Goal: Find specific page/section: Find specific page/section

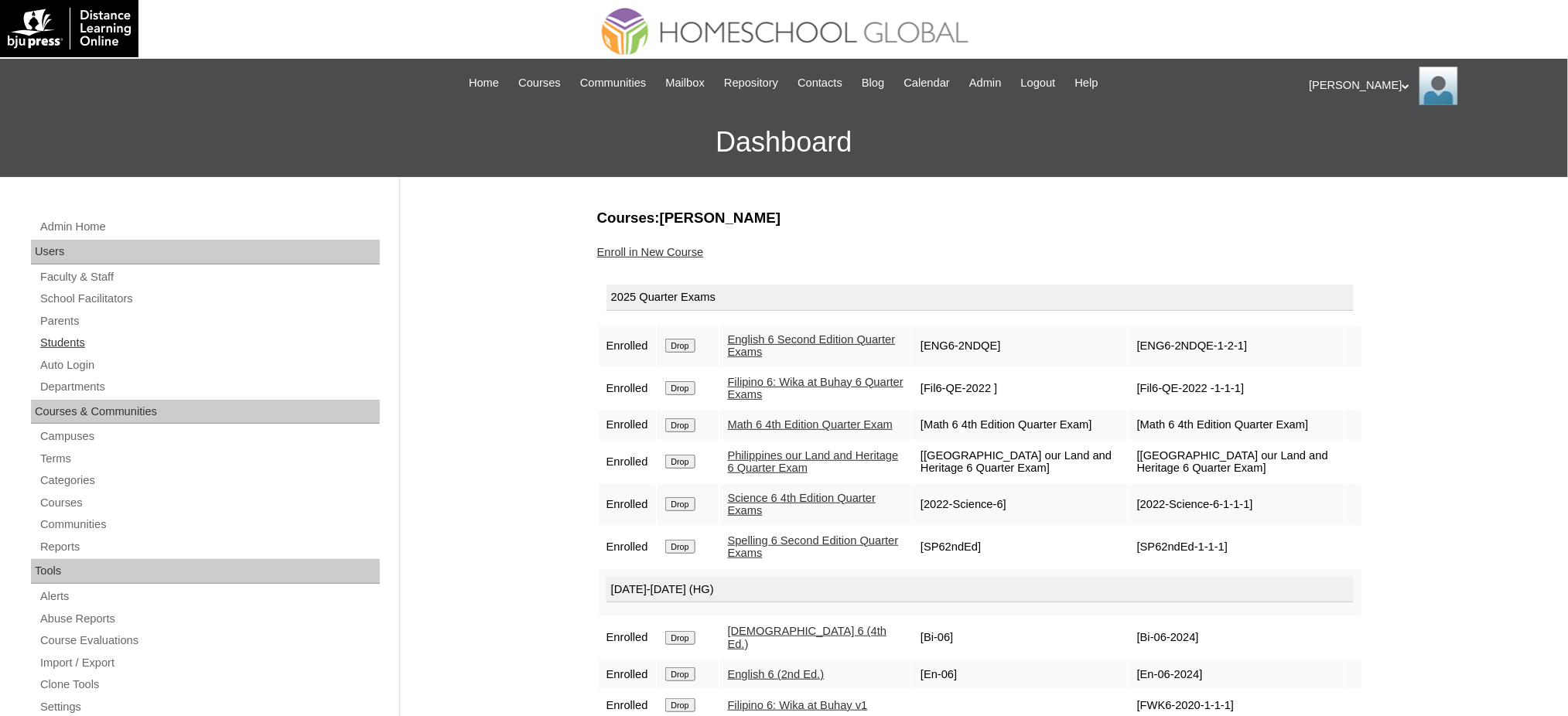
click at [44, 342] on link "Students" at bounding box center [209, 342] width 342 height 19
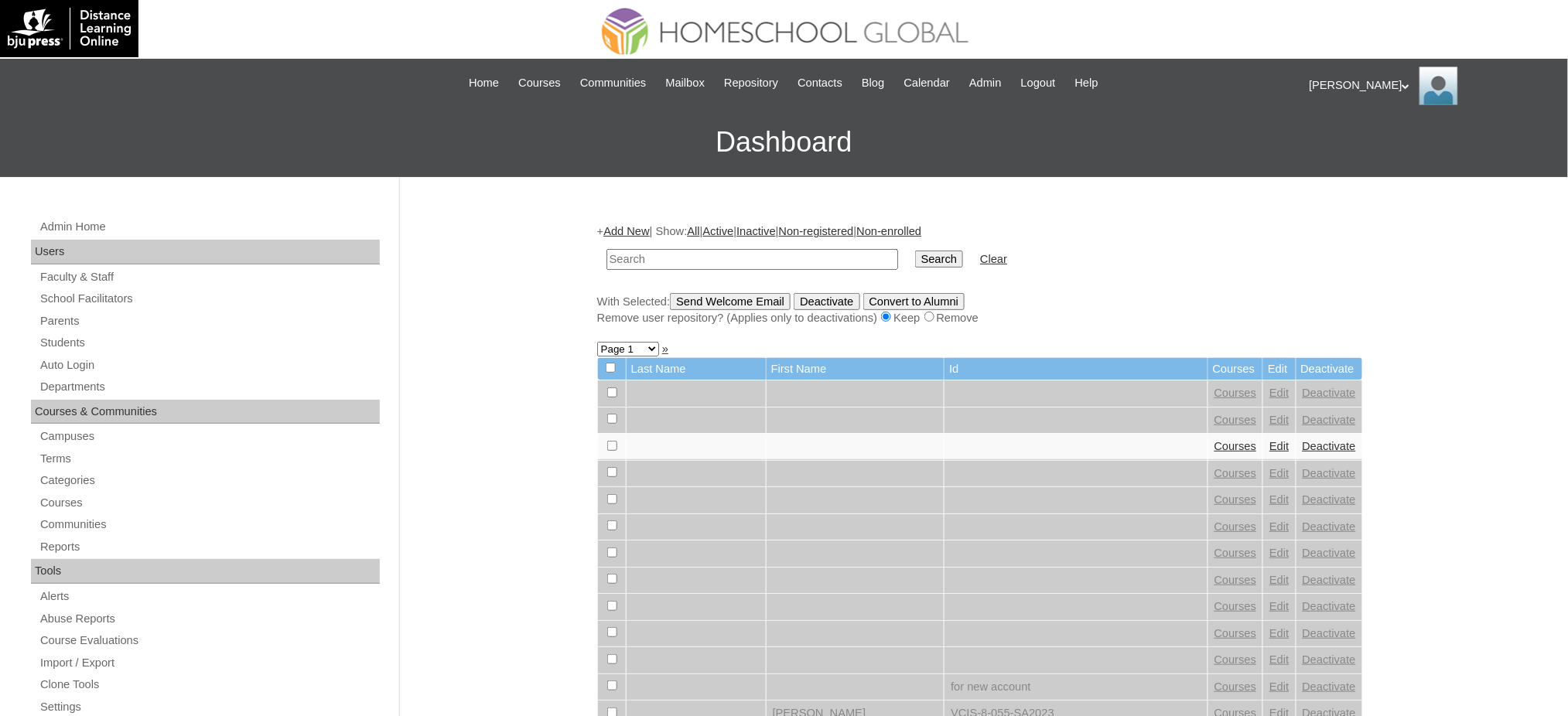
click at [697, 259] on input "text" at bounding box center [752, 259] width 291 height 21
type input "Ben Harris"
click at [915, 252] on input "Search" at bounding box center [939, 259] width 48 height 17
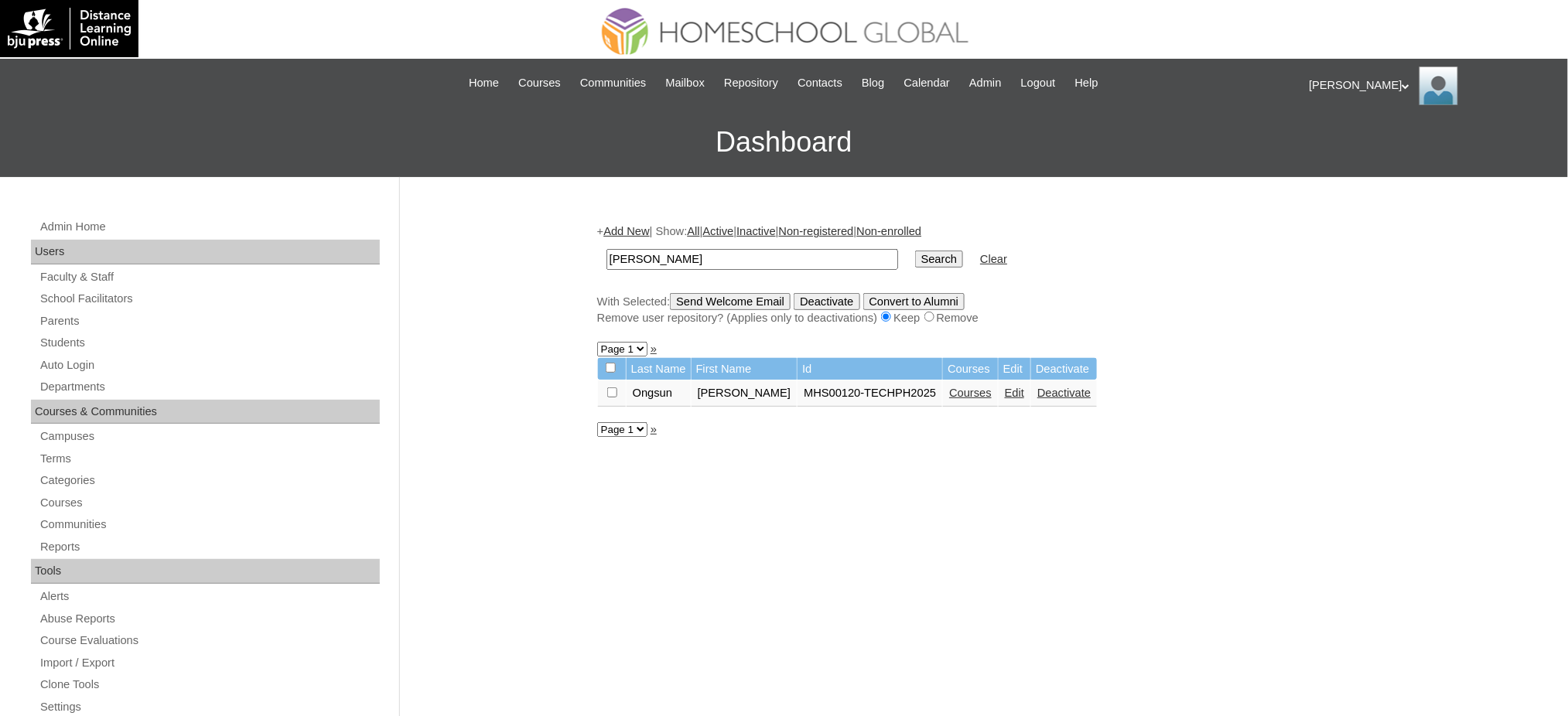
click at [950, 392] on link "Courses" at bounding box center [971, 393] width 42 height 13
